Goal: Task Accomplishment & Management: Manage account settings

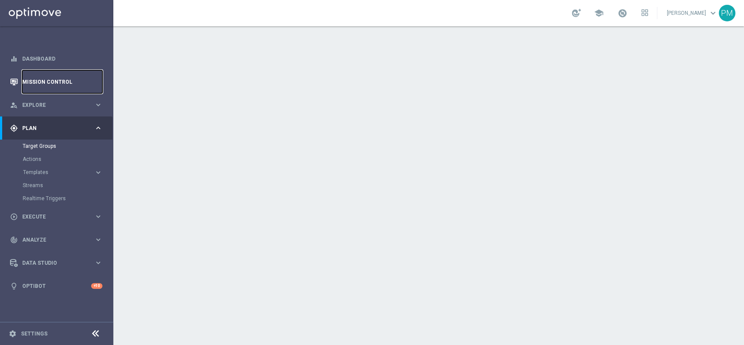
click at [52, 85] on link "Mission Control" at bounding box center [62, 81] width 80 height 23
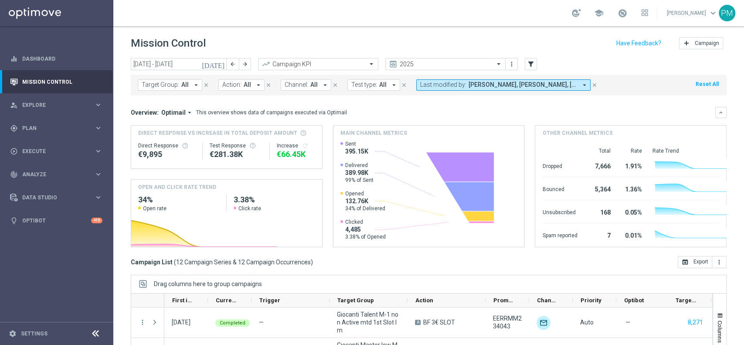
click at [223, 62] on icon "today" at bounding box center [214, 64] width 24 height 8
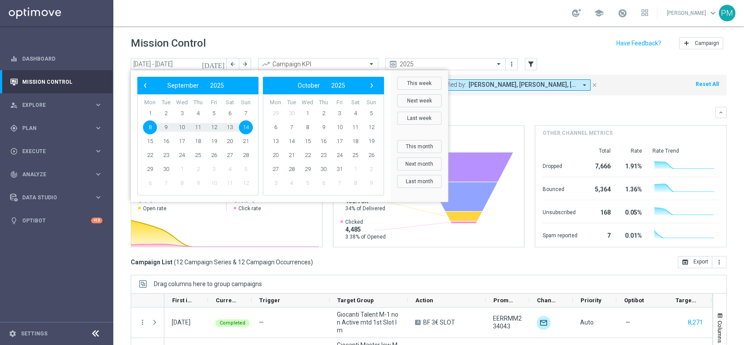
click at [150, 123] on span "8" at bounding box center [150, 127] width 14 height 14
type input "08 Sep 2025 - 08 Sep 2025"
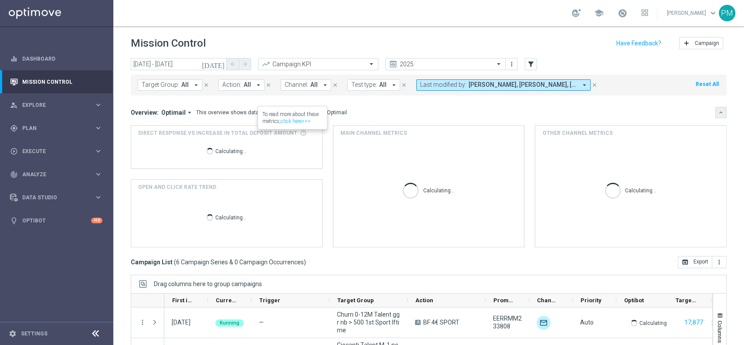
click at [557, 114] on icon "keyboard_arrow_down" at bounding box center [721, 112] width 6 height 6
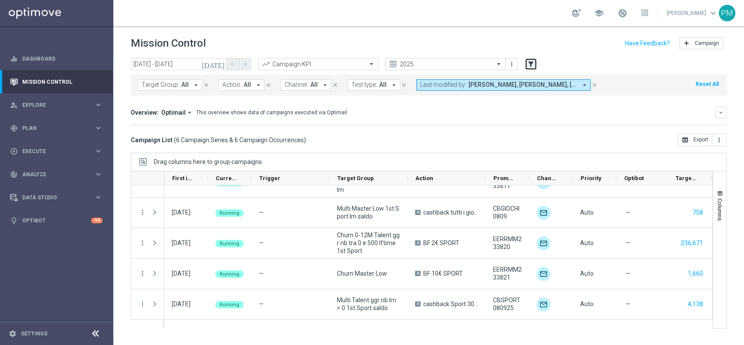
click at [530, 64] on icon "filter_alt" at bounding box center [531, 64] width 8 height 8
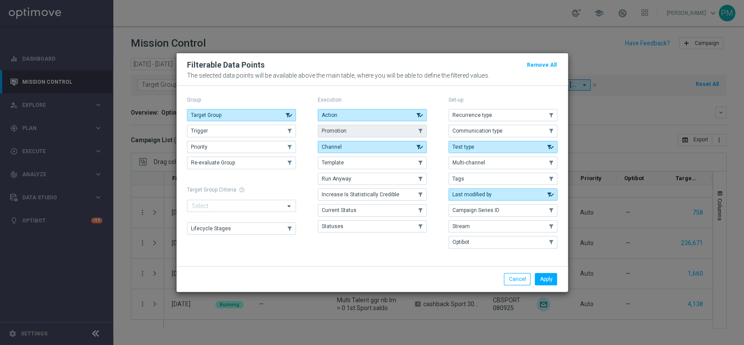
click at [406, 130] on button "Promotion" at bounding box center [372, 131] width 109 height 12
click at [544, 258] on button "Apply" at bounding box center [546, 279] width 22 height 12
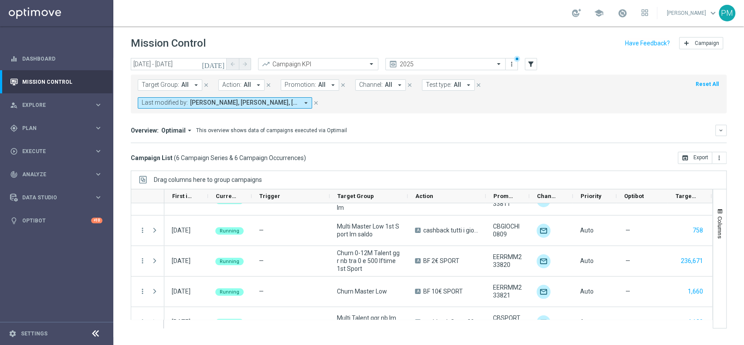
click at [329, 83] on icon "arrow_drop_down" at bounding box center [333, 85] width 8 height 8
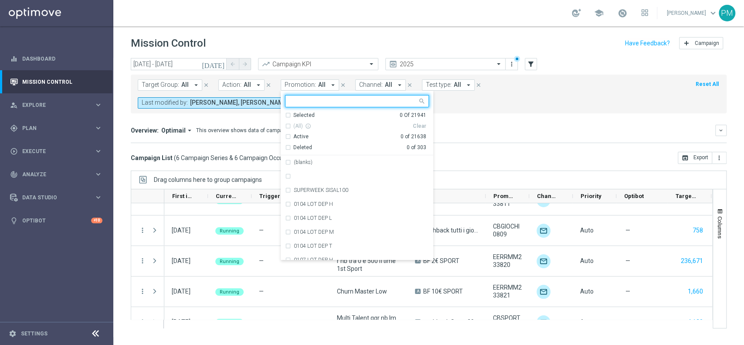
type input "1979748334482932"
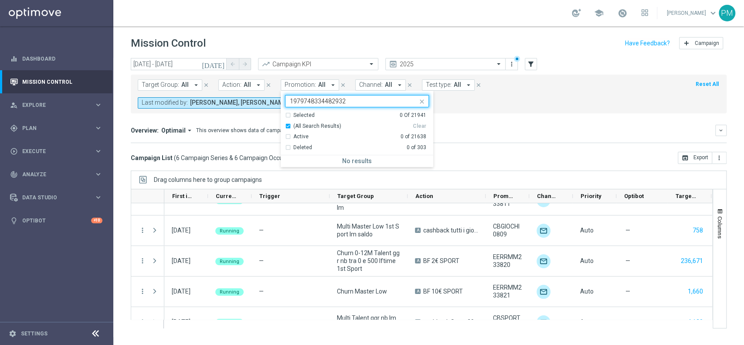
click at [328, 103] on input "1979748334482932" at bounding box center [354, 101] width 128 height 7
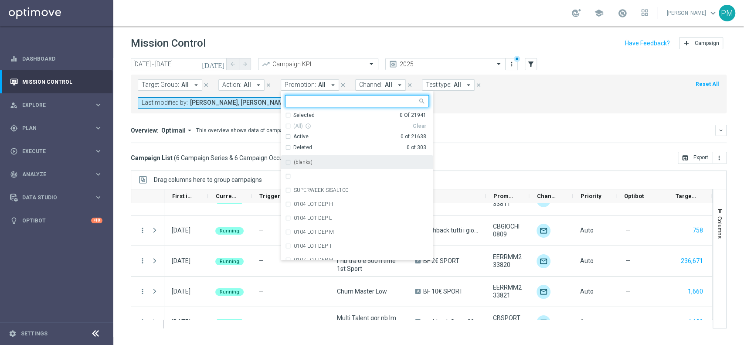
paste input "2BFSPORT0809"
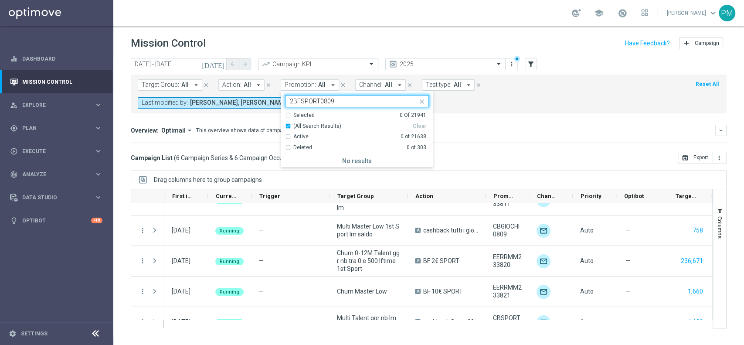
click at [285, 127] on div "(All Search Results)" at bounding box center [349, 125] width 128 height 7
type input "2BFSPORT0809"
click at [285, 127] on div "(All Search Results)" at bounding box center [349, 125] width 128 height 7
click at [489, 152] on div "Campaign List ( 6 Campaign Series & 6 Campaign Occurrences ) open_in_browser Ex…" at bounding box center [429, 158] width 596 height 12
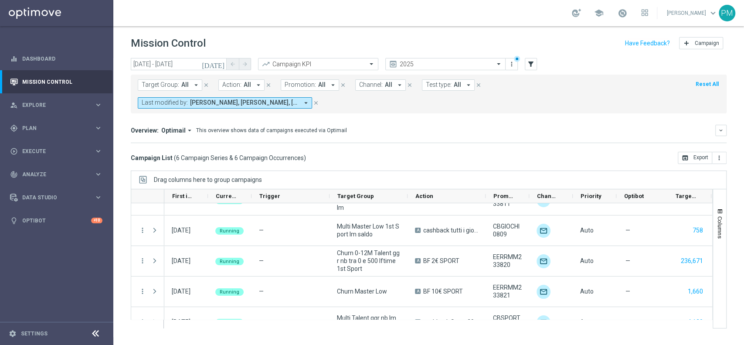
click at [319, 100] on icon "close" at bounding box center [316, 103] width 6 height 6
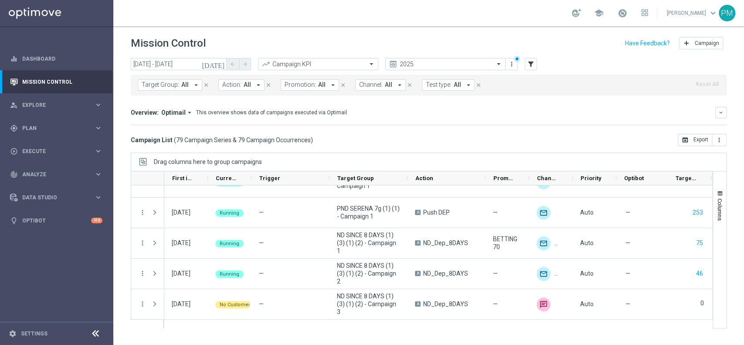
click at [329, 85] on icon "arrow_drop_down" at bounding box center [333, 85] width 8 height 8
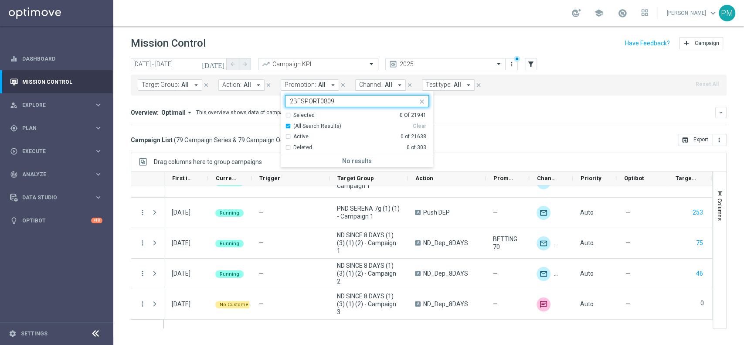
type input "2BFSPORT0809"
click at [340, 83] on icon "close" at bounding box center [343, 85] width 6 height 6
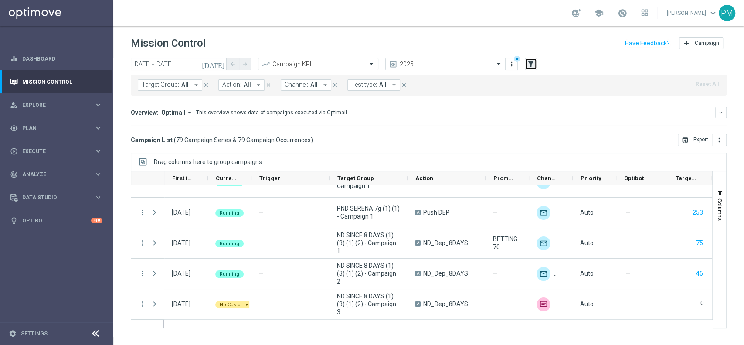
click at [531, 64] on icon "filter_alt" at bounding box center [531, 64] width 8 height 8
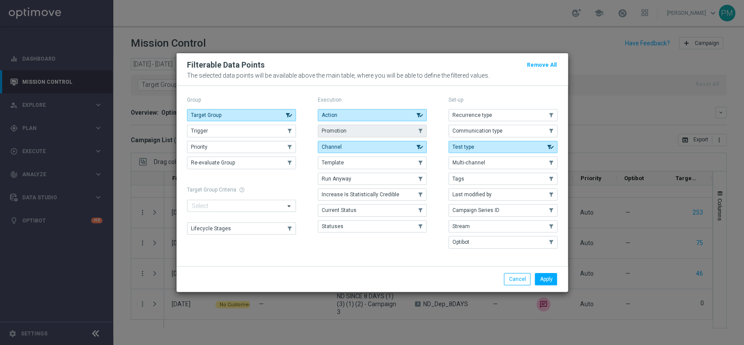
click at [372, 129] on button "Promotion" at bounding box center [372, 131] width 109 height 12
click at [548, 258] on button "Apply" at bounding box center [546, 279] width 22 height 12
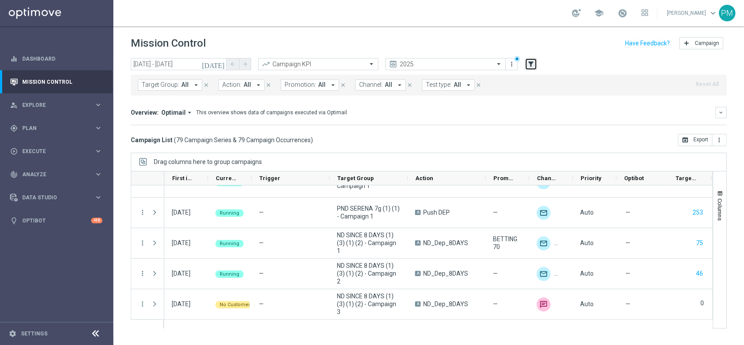
click at [528, 61] on icon "filter_alt" at bounding box center [531, 64] width 8 height 8
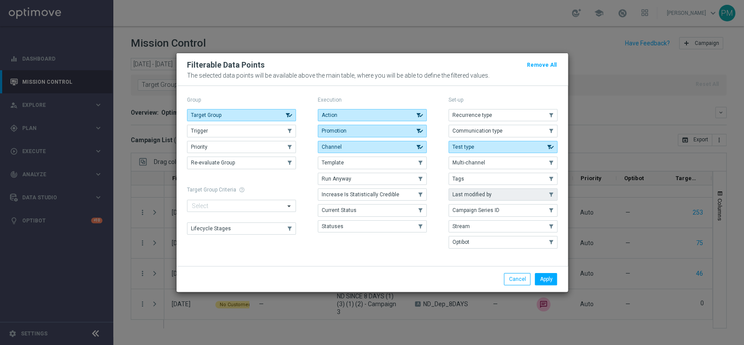
click at [481, 199] on button "Last modified by" at bounding box center [502, 194] width 109 height 12
click at [542, 258] on button "Apply" at bounding box center [546, 279] width 22 height 12
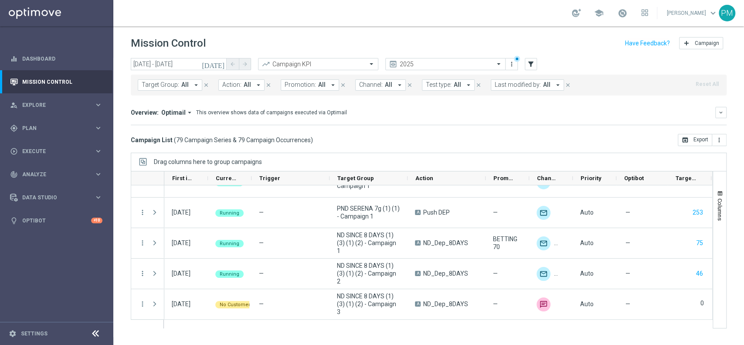
click at [554, 85] on icon "arrow_drop_down" at bounding box center [558, 85] width 8 height 8
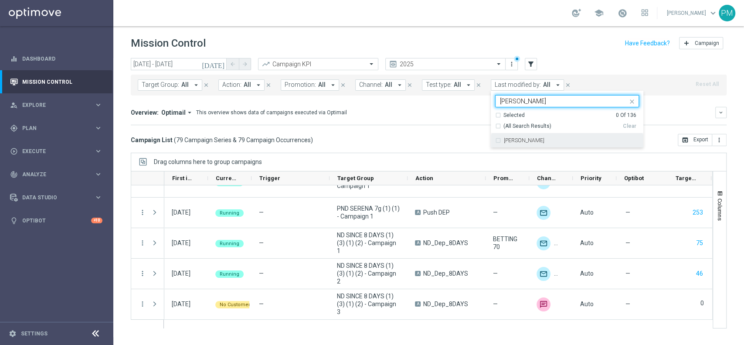
click at [523, 141] on label "[PERSON_NAME]" at bounding box center [524, 140] width 41 height 5
click at [509, 102] on input "paolo" at bounding box center [564, 101] width 128 height 7
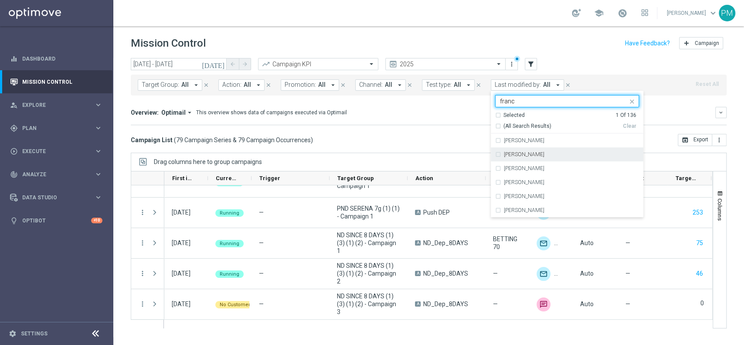
click at [520, 155] on label "Francesca Mascarucci" at bounding box center [524, 154] width 41 height 5
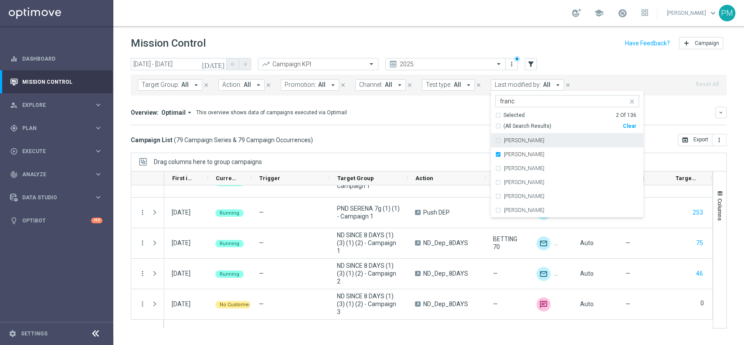
click at [503, 103] on input "franc" at bounding box center [564, 101] width 128 height 7
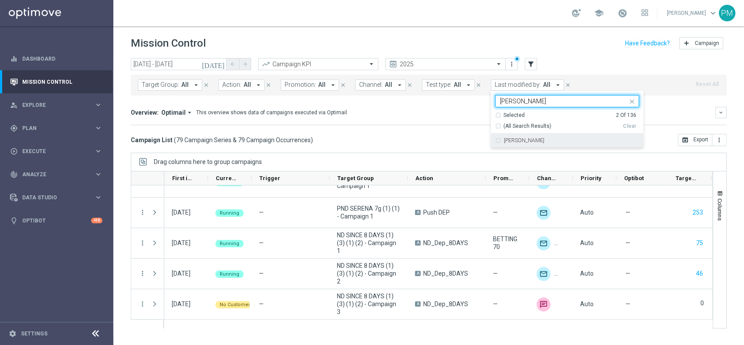
click at [505, 138] on label "Martina Troia" at bounding box center [524, 140] width 41 height 5
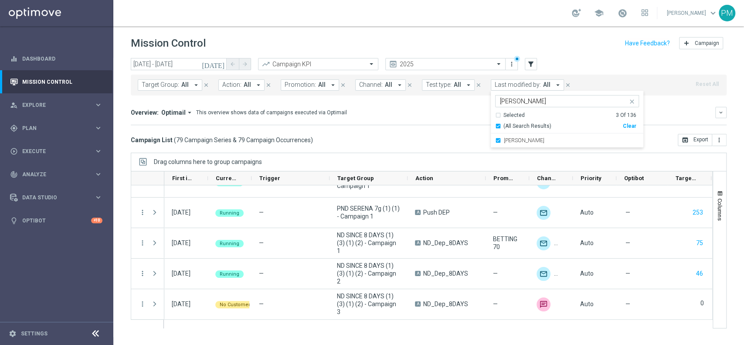
click at [500, 104] on input "martin" at bounding box center [564, 101] width 128 height 7
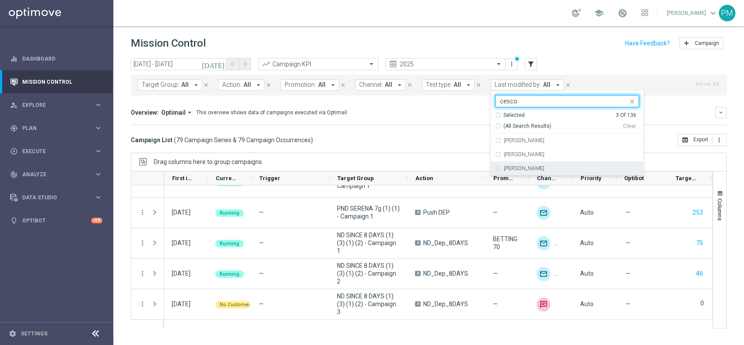
click at [496, 163] on div "Marco Cesco" at bounding box center [567, 168] width 144 height 14
type input "cesco"
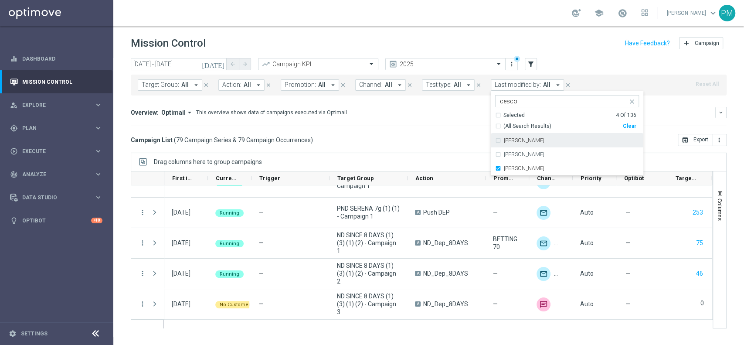
click at [557, 71] on div "Target Group: All arrow_drop_down close Action: All arrow_drop_down close Promo…" at bounding box center [429, 83] width 596 height 24
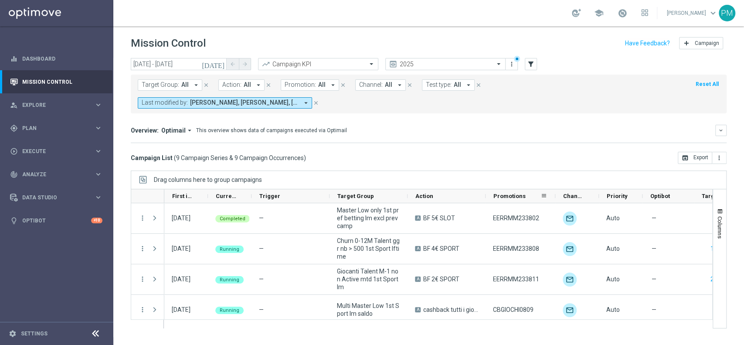
drag, startPoint x: 528, startPoint y: 177, endPoint x: 554, endPoint y: 178, distance: 26.2
click at [554, 189] on div at bounding box center [554, 196] width 3 height 14
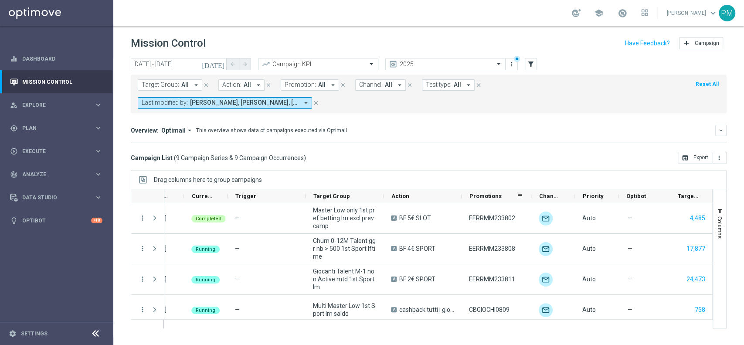
scroll to position [0, 54]
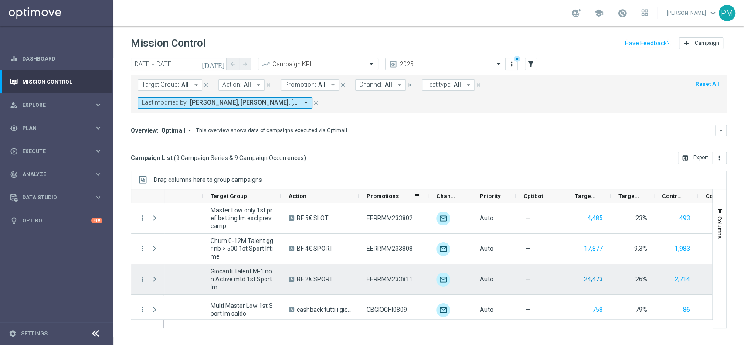
click at [557, 258] on button "24,473" at bounding box center [593, 279] width 20 height 11
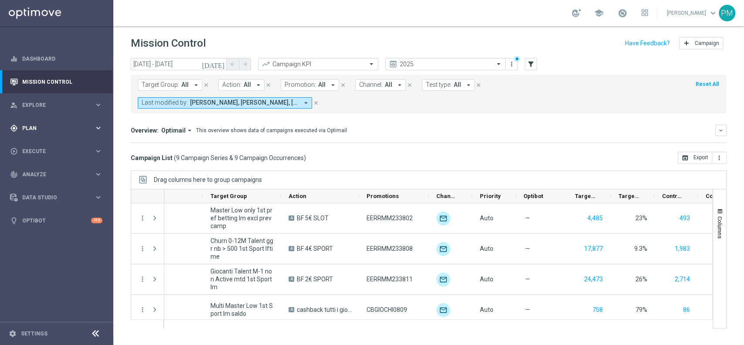
click at [44, 127] on span "Plan" at bounding box center [58, 128] width 72 height 5
click at [47, 149] on link "Target Groups" at bounding box center [57, 145] width 68 height 7
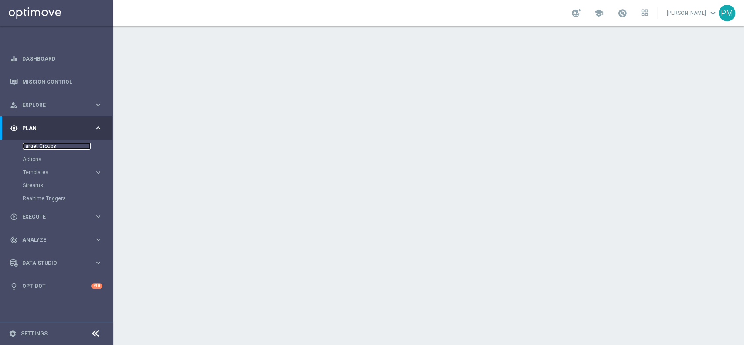
click at [44, 146] on link "Target Groups" at bounding box center [57, 145] width 68 height 7
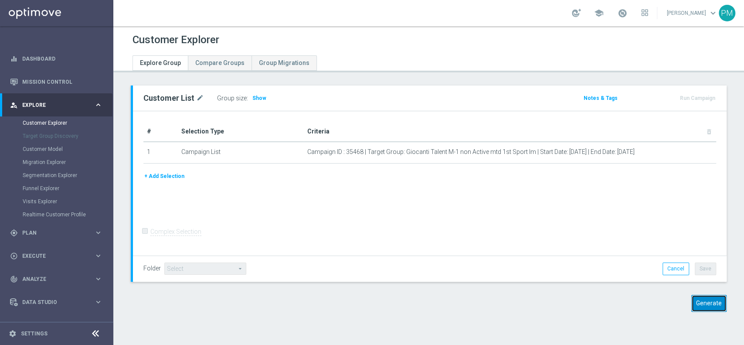
click at [701, 303] on button "Generate" at bounding box center [708, 303] width 35 height 17
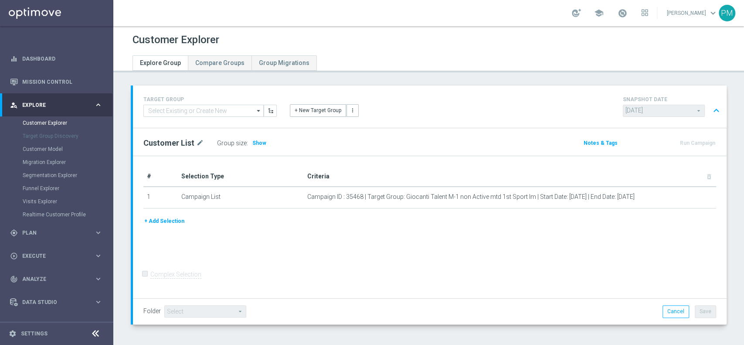
click at [710, 110] on button "expand_less" at bounding box center [716, 110] width 13 height 17
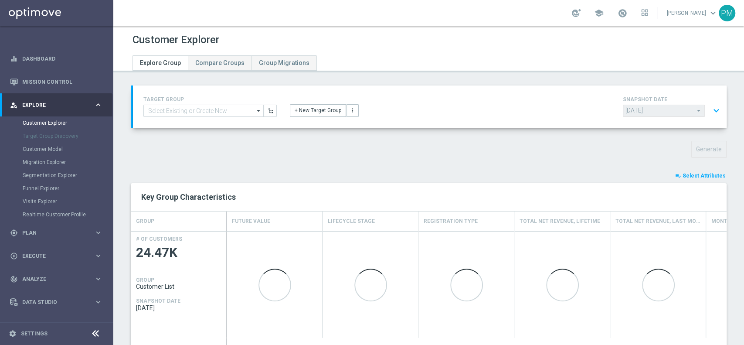
click at [699, 176] on span "Select Attributes" at bounding box center [703, 176] width 43 height 6
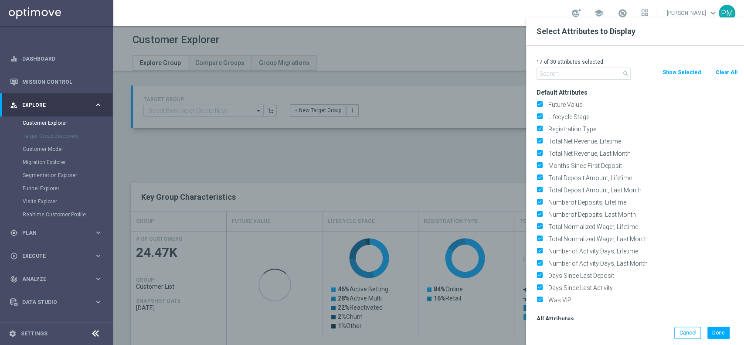
drag, startPoint x: 724, startPoint y: 75, endPoint x: 662, endPoint y: 75, distance: 61.4
click at [724, 75] on button "Clear All" at bounding box center [726, 73] width 23 height 10
checkbox input "false"
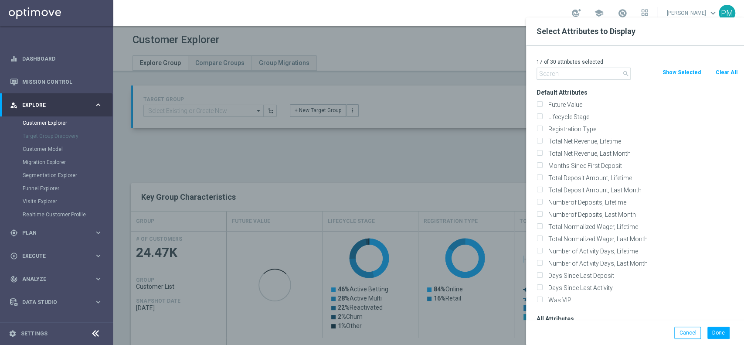
checkbox input "false"
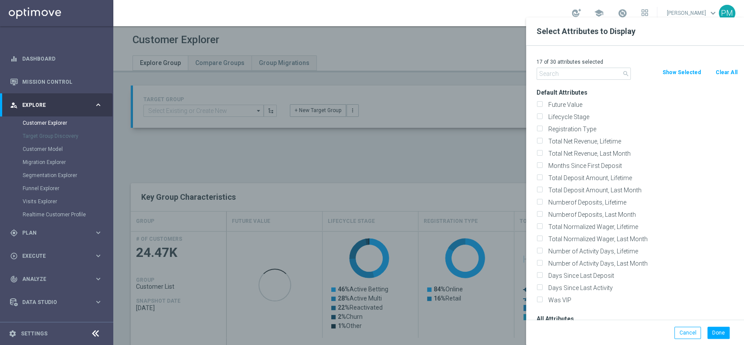
checkbox input "false"
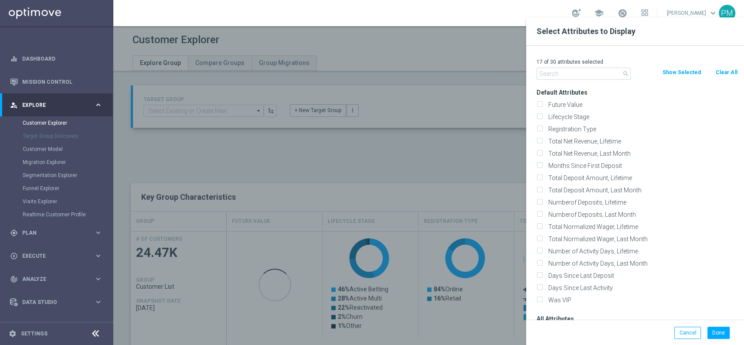
checkbox input "false"
click at [607, 71] on input "text" at bounding box center [583, 74] width 94 height 12
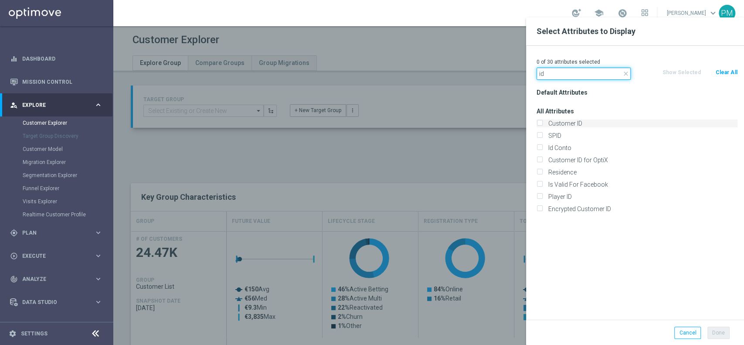
type input "id"
click at [556, 125] on label "Customer ID" at bounding box center [641, 123] width 192 height 8
click at [542, 125] on input "Customer ID" at bounding box center [539, 125] width 6 height 6
checkbox input "true"
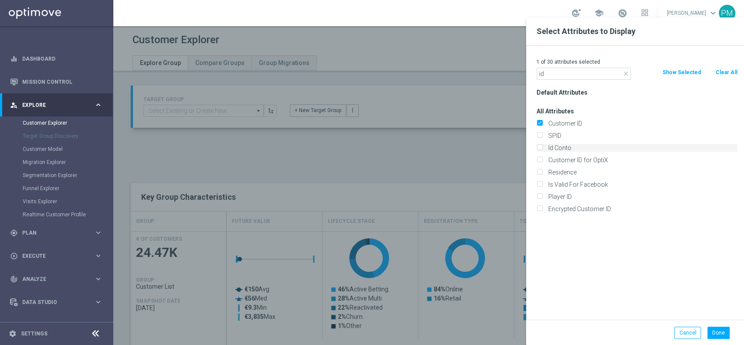
click at [556, 148] on label "Id Conto" at bounding box center [641, 148] width 192 height 8
click at [542, 148] on input "Id Conto" at bounding box center [539, 149] width 6 height 6
checkbox input "true"
click at [716, 332] on button "Done" at bounding box center [718, 332] width 22 height 12
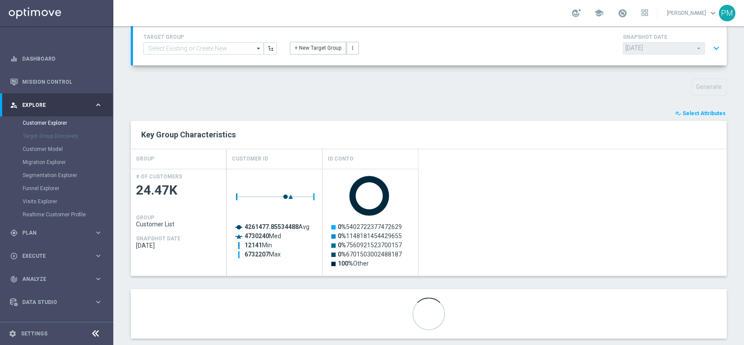
scroll to position [77, 0]
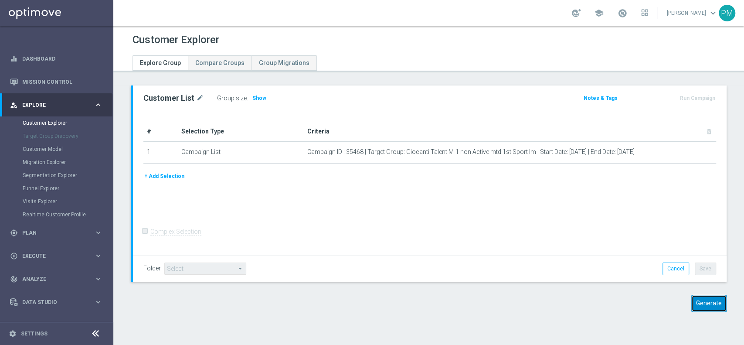
click at [693, 301] on button "Generate" at bounding box center [708, 303] width 35 height 17
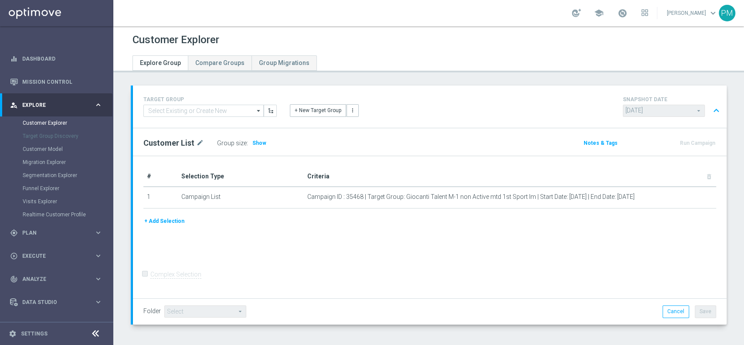
click at [710, 111] on button "expand_less" at bounding box center [716, 110] width 13 height 17
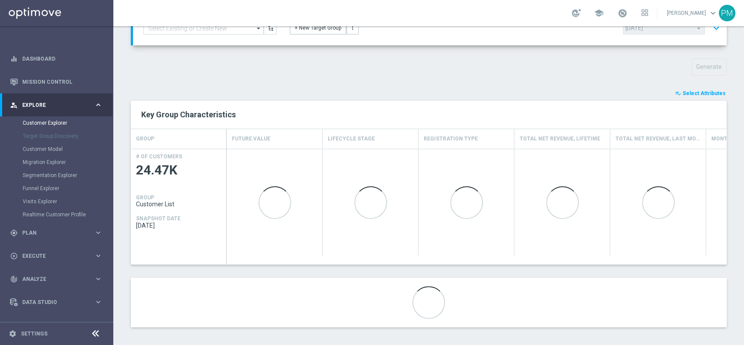
scroll to position [85, 0]
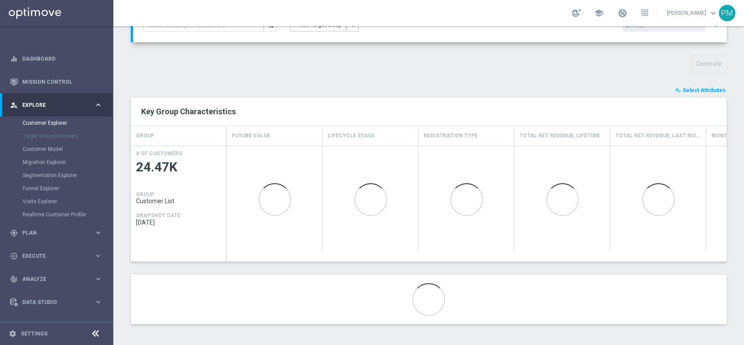
click at [697, 88] on span "Select Attributes" at bounding box center [703, 90] width 43 height 6
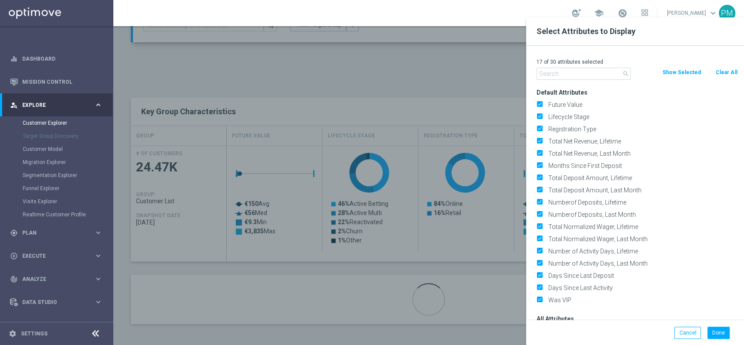
click at [717, 74] on button "Clear All" at bounding box center [726, 73] width 23 height 10
checkbox input "false"
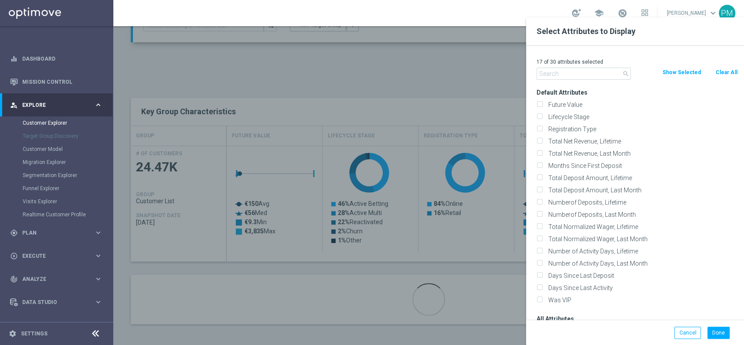
checkbox input "false"
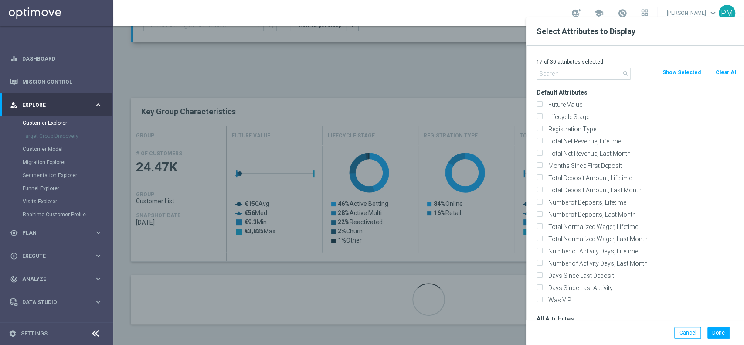
checkbox input "false"
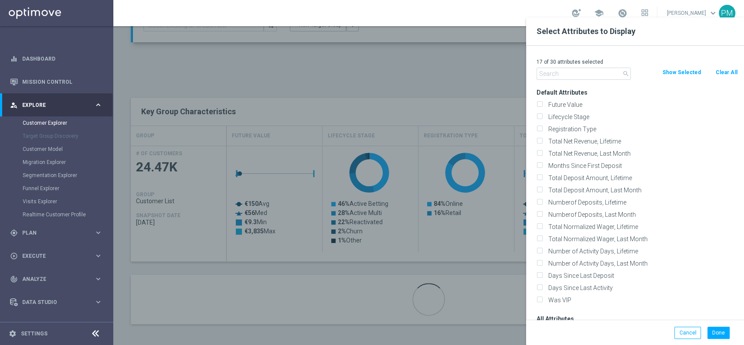
checkbox input "false"
click at [594, 75] on input "text" at bounding box center [583, 74] width 94 height 12
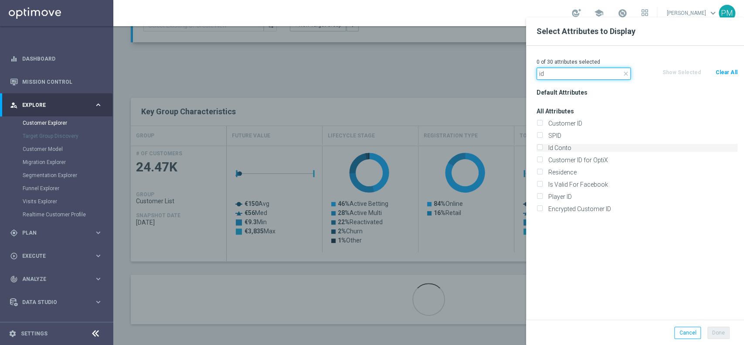
type input "id"
click at [579, 147] on label "Id Conto" at bounding box center [641, 148] width 192 height 8
click at [542, 147] on input "Id Conto" at bounding box center [539, 149] width 6 height 6
checkbox input "true"
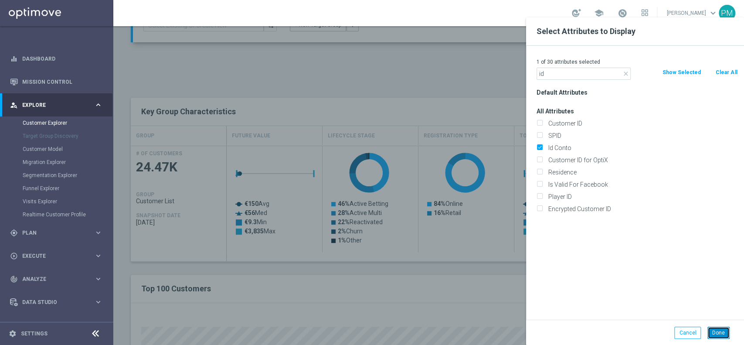
click at [710, 332] on button "Done" at bounding box center [718, 332] width 22 height 12
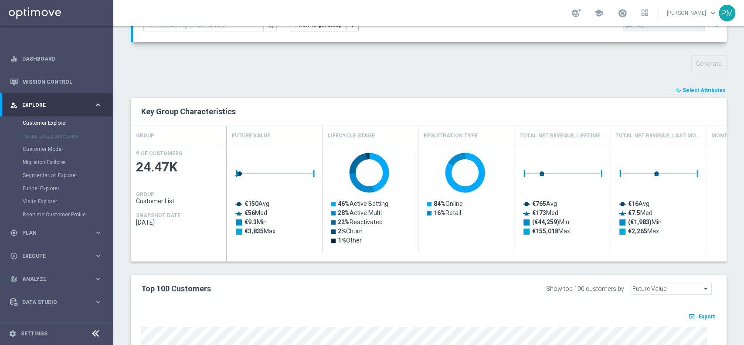
type input "Search"
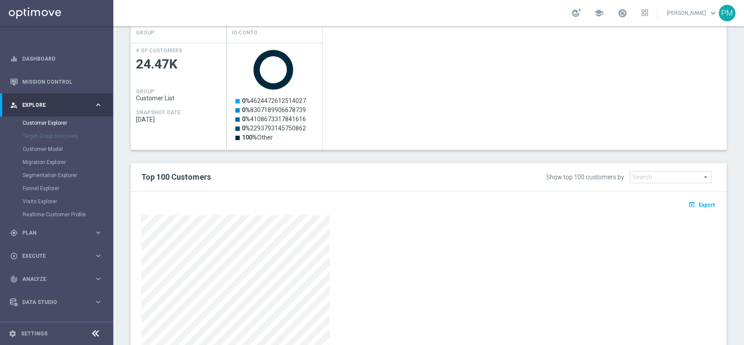
scroll to position [268, 0]
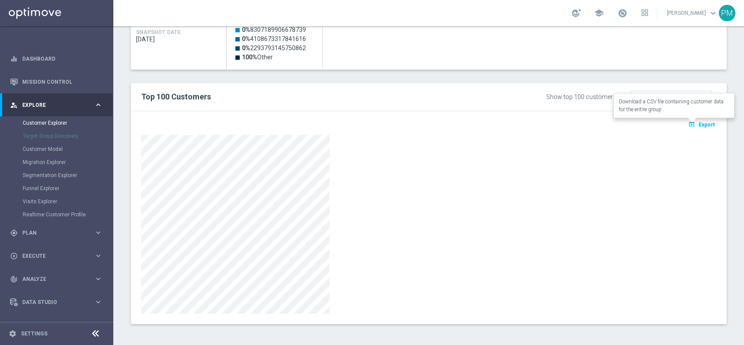
click at [699, 122] on span "Export" at bounding box center [707, 125] width 16 height 6
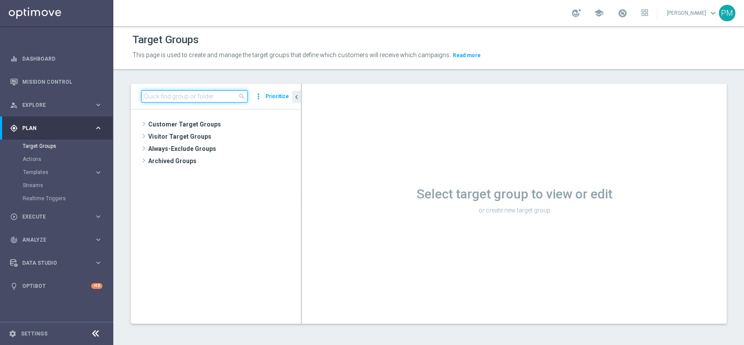
click at [224, 99] on input at bounding box center [194, 96] width 106 height 12
paste input "Giocanti Talent M-1 non Active mtd Others lm"
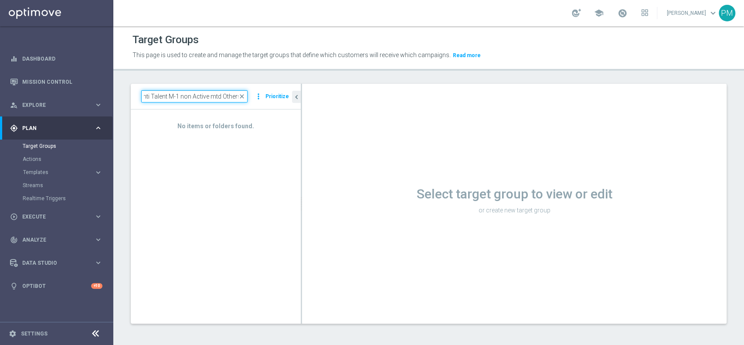
scroll to position [0, 16]
type input "Giocanti Talent M-1 non Active mtd Others"
click at [178, 95] on input "Giocanti Talent M-1 non Active mtd Others" at bounding box center [194, 96] width 106 height 12
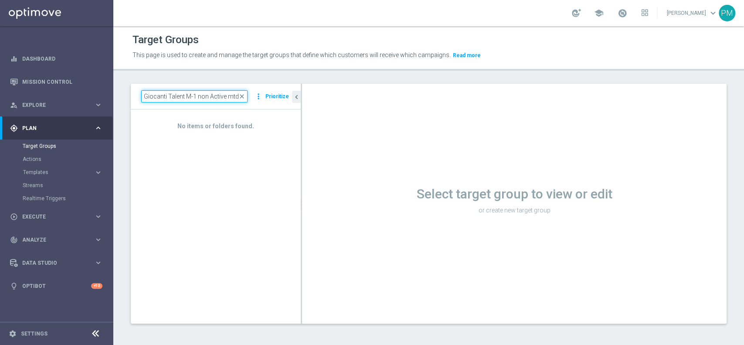
click at [178, 95] on input "Giocanti Talent M-1 non Active mtd Others" at bounding box center [194, 96] width 106 height 12
paste input
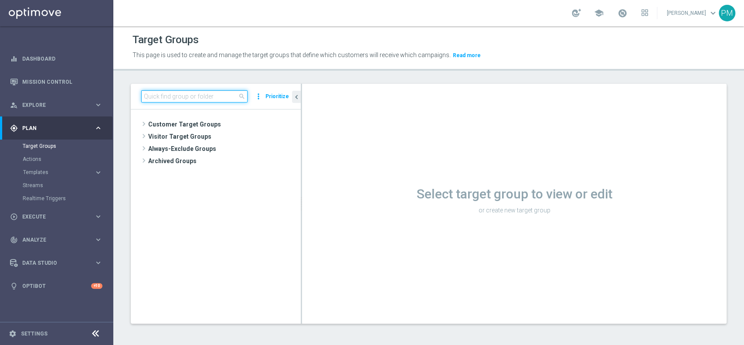
paste input
paste input "Giocanti Talent M-1 non Active mtd 1st NO Slot lm"
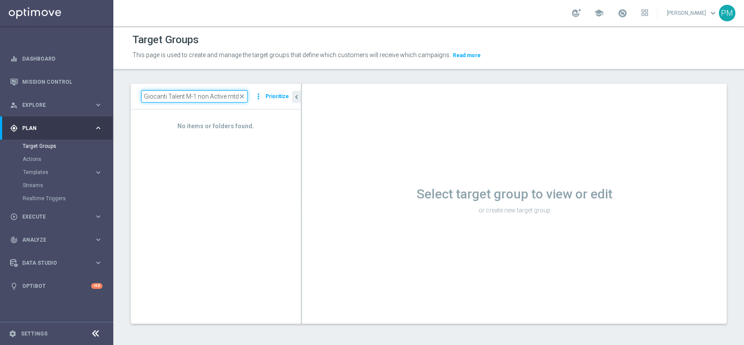
click at [194, 100] on input "Giocanti Talent M-1 non Active mtd 1st NO Slot lm" at bounding box center [194, 96] width 106 height 12
paste input
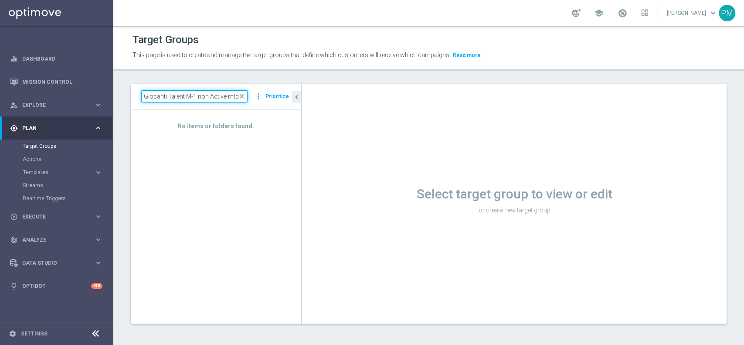
scroll to position [0, 27]
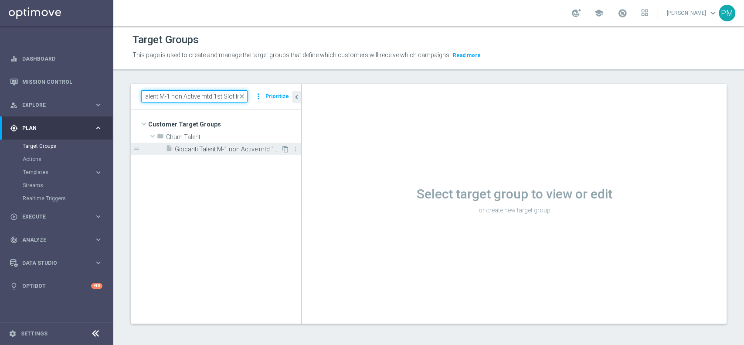
type input "Giocanti Talent M-1 non Active mtd 1st Slot lm"
click at [286, 148] on icon "content_copy" at bounding box center [285, 149] width 7 height 7
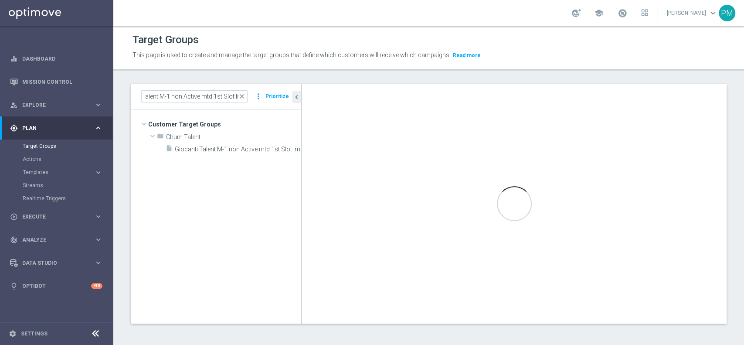
scroll to position [0, 0]
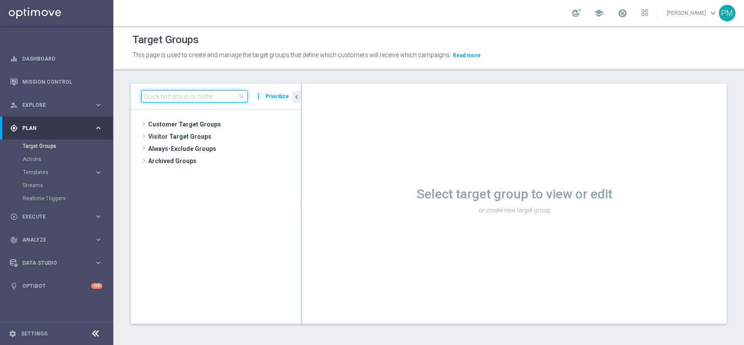
click at [212, 94] on input at bounding box center [194, 96] width 106 height 12
paste input "Giocanti Talent M-1 non Active mtd 1st Slot lm"
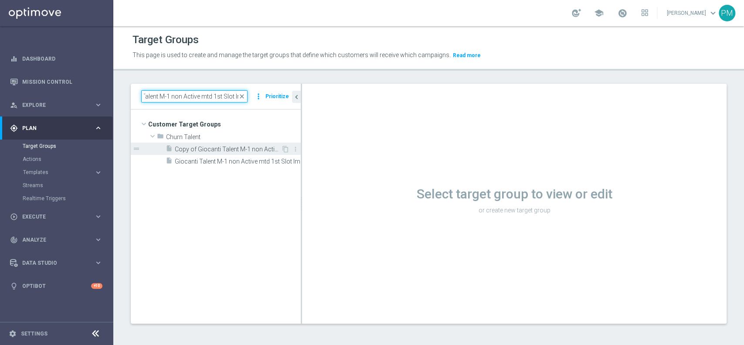
type input "Giocanti Talent M-1 non Active mtd 1st Slot lm"
click at [238, 148] on span "Copy of Giocanti Talent M-1 non Active mtd 1st Slot lm" at bounding box center [228, 149] width 106 height 7
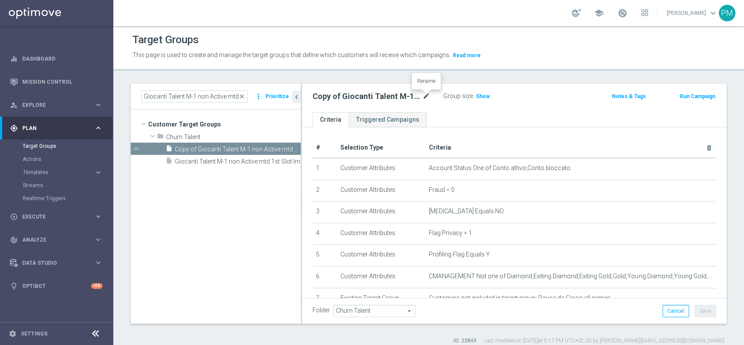
click at [429, 97] on icon "mode_edit" at bounding box center [426, 96] width 8 height 10
type input "Giocanti Talent M-1 non Active mtd 1st NO Slot lm"
click at [556, 88] on div "Giocanti Talent M-1 non Active mtd 1st NO Slot lm Group size : Show Notes & Tag…" at bounding box center [514, 98] width 424 height 28
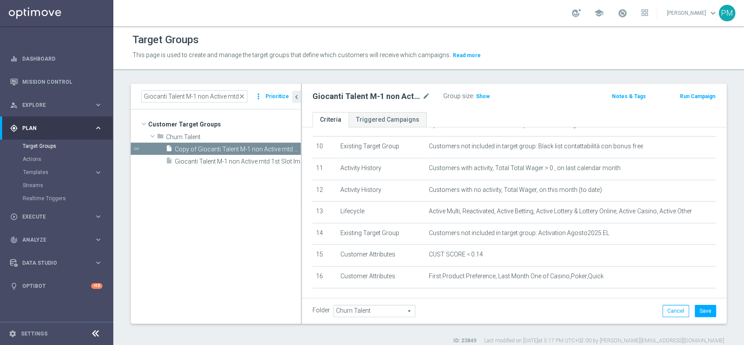
scroll to position [232, 0]
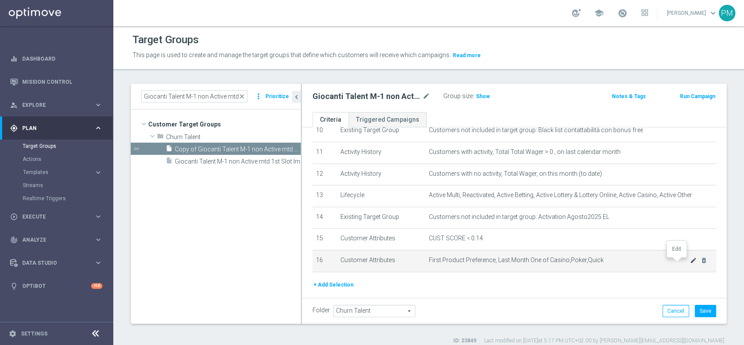
click at [690, 262] on icon "mode_edit" at bounding box center [693, 260] width 7 height 7
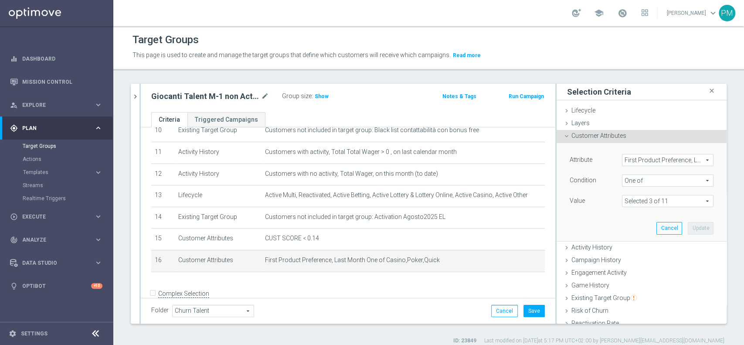
click at [642, 180] on span "One of" at bounding box center [667, 180] width 91 height 11
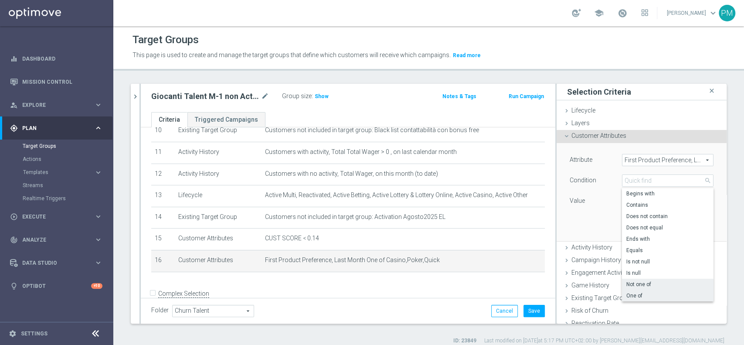
click at [640, 283] on span "Not one of" at bounding box center [667, 284] width 83 height 7
type input "Not one of"
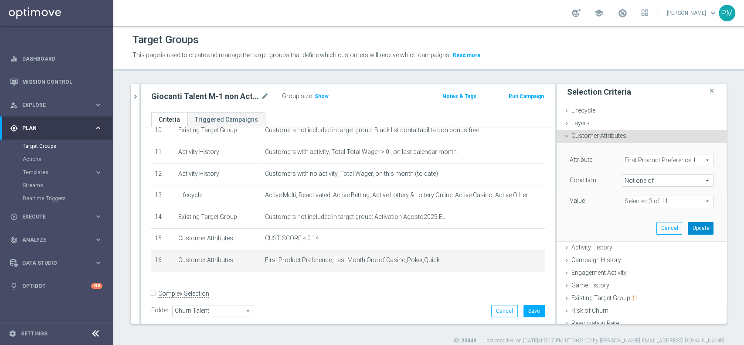
click at [688, 229] on button "Update" at bounding box center [701, 228] width 26 height 12
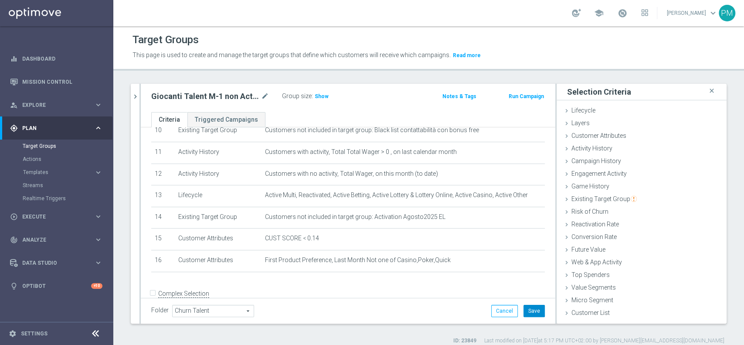
click at [526, 309] on button "Save" at bounding box center [533, 311] width 21 height 12
click at [322, 98] on span "Show" at bounding box center [322, 96] width 14 height 6
click at [264, 96] on icon "mode_edit" at bounding box center [265, 96] width 8 height 10
type input "Giocanti Talent M-1 non Active mtd No Slot No Sport lm"
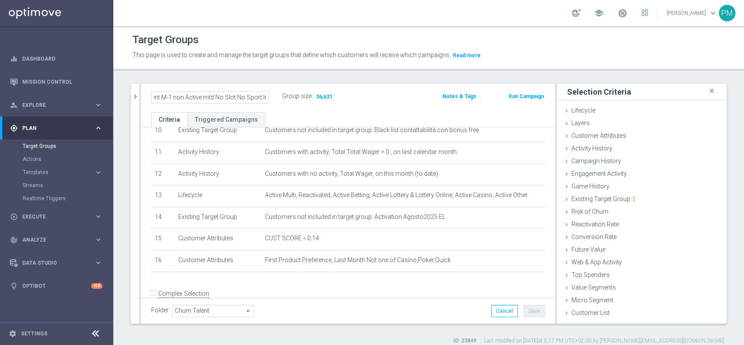
click at [383, 96] on div "Giocanti Talent M-1 non Active mtd No Slot No Sport lm Group size : 36,631" at bounding box center [280, 97] width 271 height 14
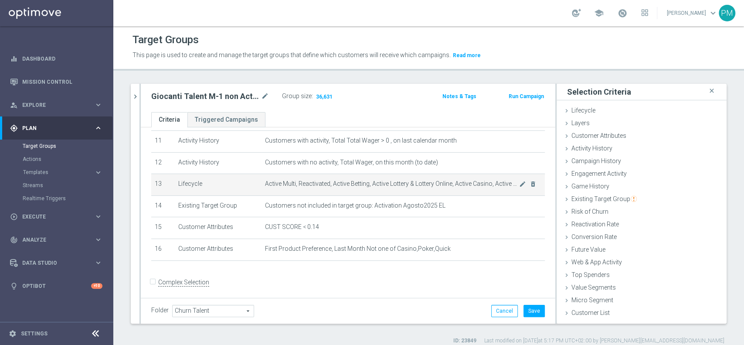
scroll to position [248, 0]
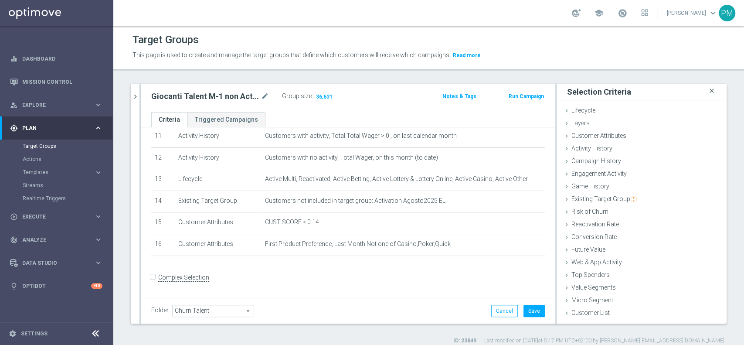
click at [707, 89] on icon "close" at bounding box center [711, 91] width 9 height 12
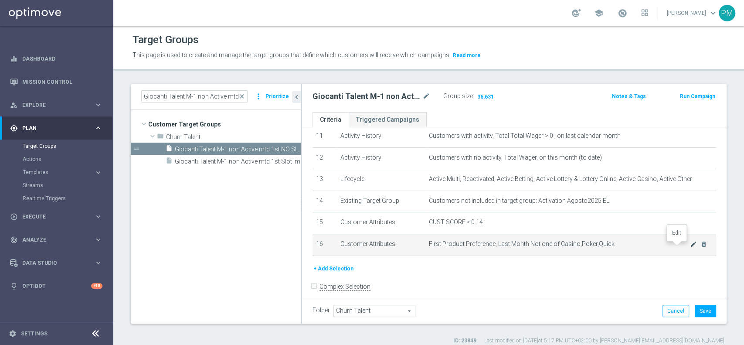
click at [690, 247] on icon "mode_edit" at bounding box center [693, 244] width 7 height 7
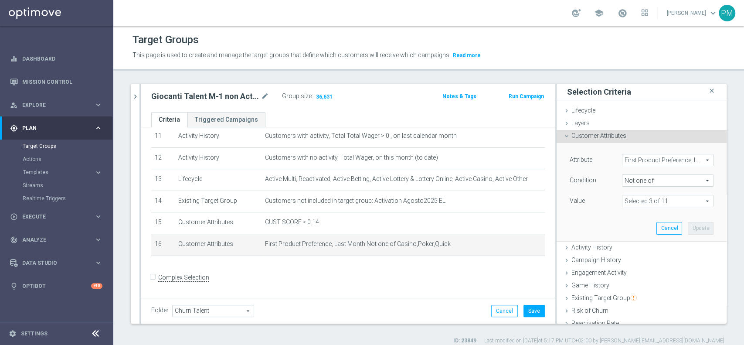
click at [652, 202] on span at bounding box center [667, 200] width 91 height 11
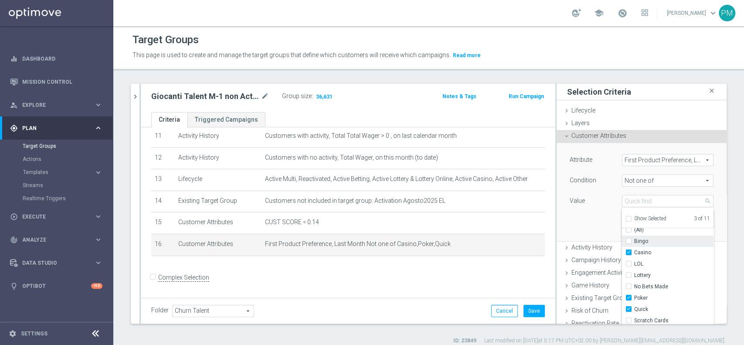
scroll to position [5, 0]
click at [628, 285] on input "No Bets Made" at bounding box center [631, 286] width 6 height 6
checkbox input "true"
type input "Selected 4 of 11"
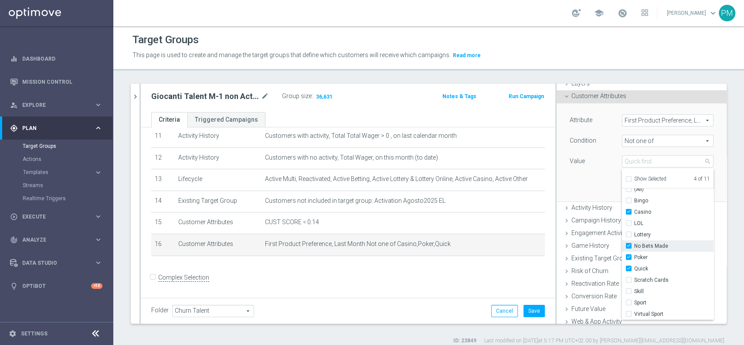
scroll to position [58, 0]
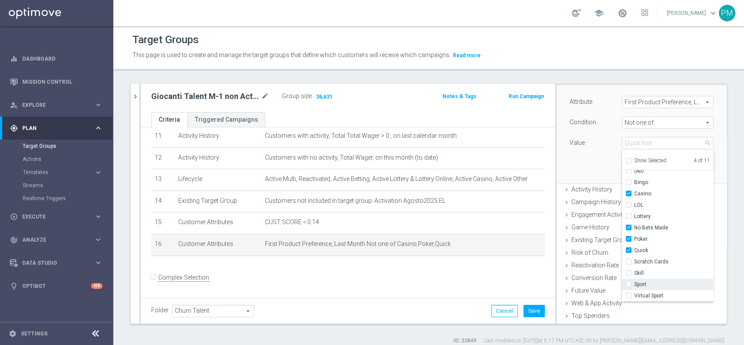
click at [628, 286] on input "Sport" at bounding box center [631, 285] width 6 height 6
checkbox input "true"
type input "Selected 5 of 11"
click at [628, 297] on input "Virtual Sport" at bounding box center [631, 296] width 6 height 6
checkbox input "true"
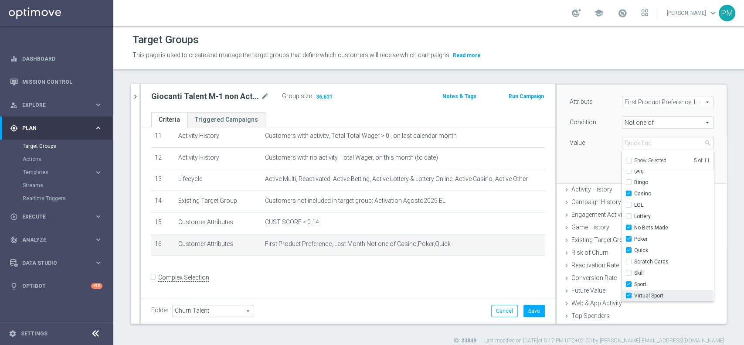
type input "Selected 6 of 11"
click at [589, 167] on div "Attribute First Product Preference, Last Month First Product Preference, Last M…" at bounding box center [641, 134] width 157 height 98
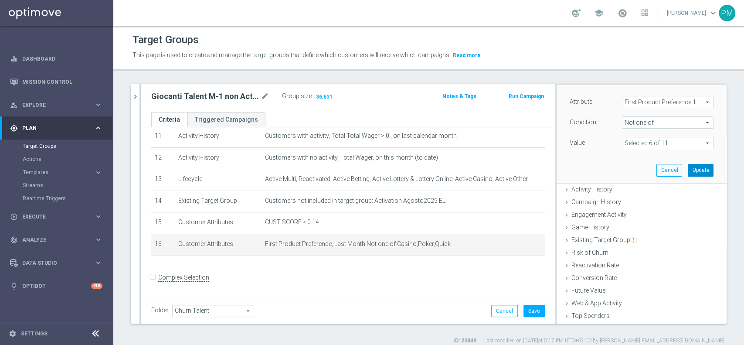
click at [688, 168] on button "Update" at bounding box center [701, 170] width 26 height 12
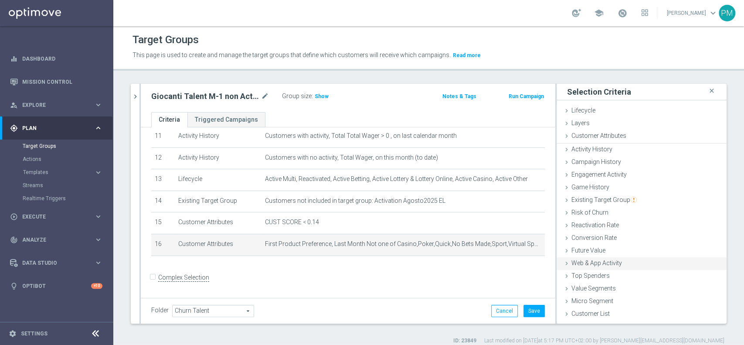
scroll to position [0, 0]
click at [530, 310] on button "Save" at bounding box center [533, 311] width 21 height 12
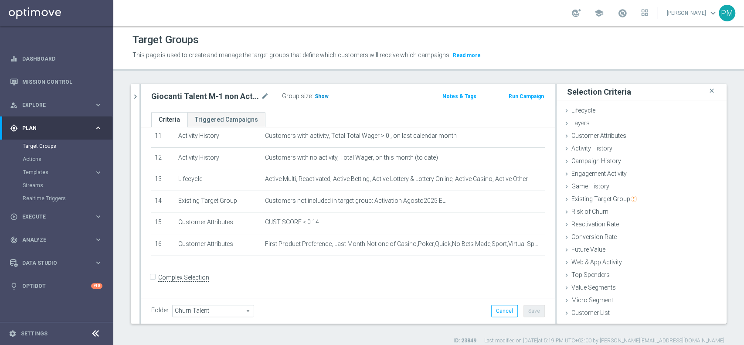
click at [321, 95] on span "Show" at bounding box center [322, 96] width 14 height 6
click at [208, 95] on h2 "Giocanti Talent M-1 non Active mtd No Slot No Sport lm" at bounding box center [205, 96] width 108 height 10
copy div "Giocanti Talent M-1 non Active mtd No Slot No Sport lm"
